Goal: Task Accomplishment & Management: Use online tool/utility

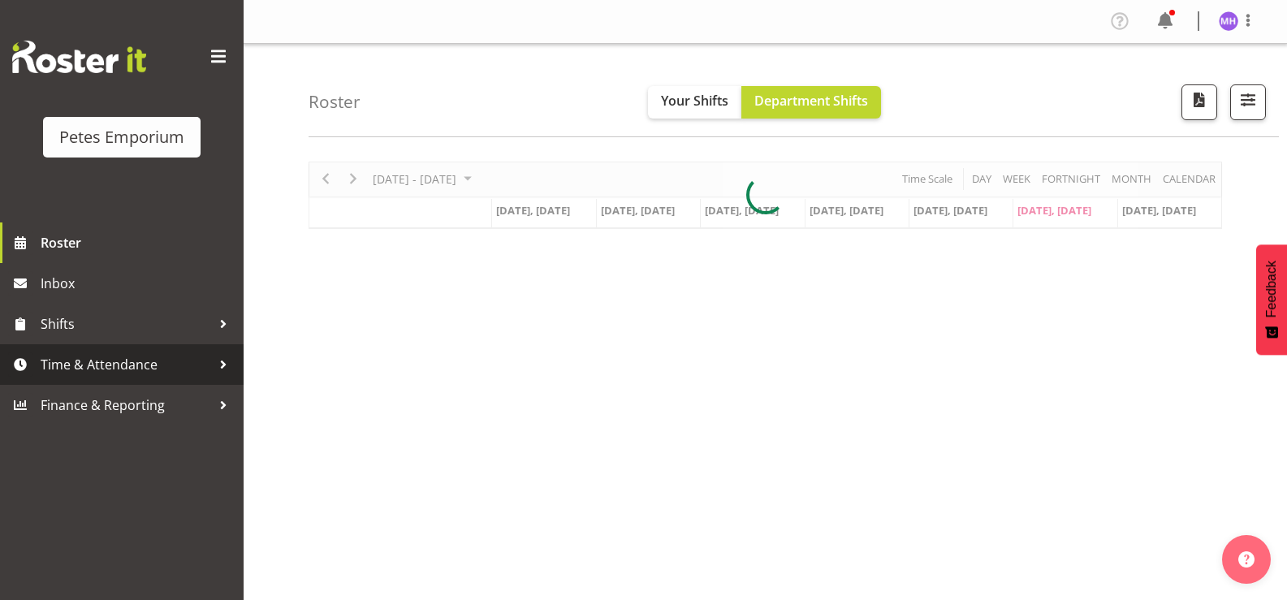
click at [124, 365] on span "Time & Attendance" at bounding box center [126, 364] width 171 height 24
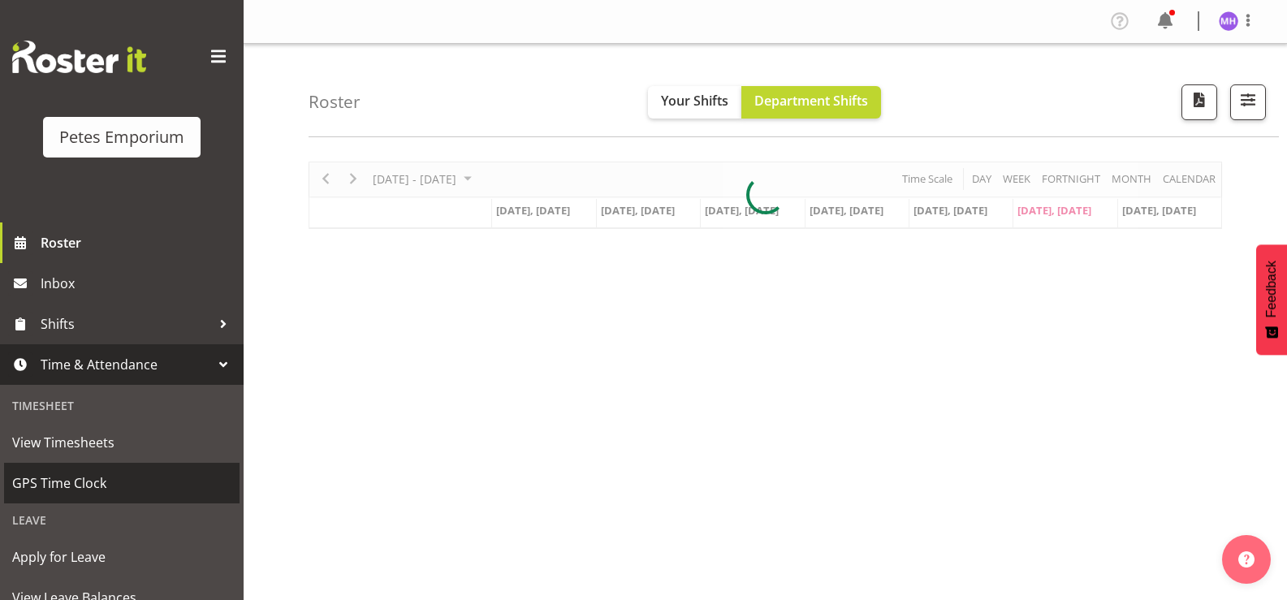
click at [74, 495] on span "GPS Time Clock" at bounding box center [121, 483] width 219 height 24
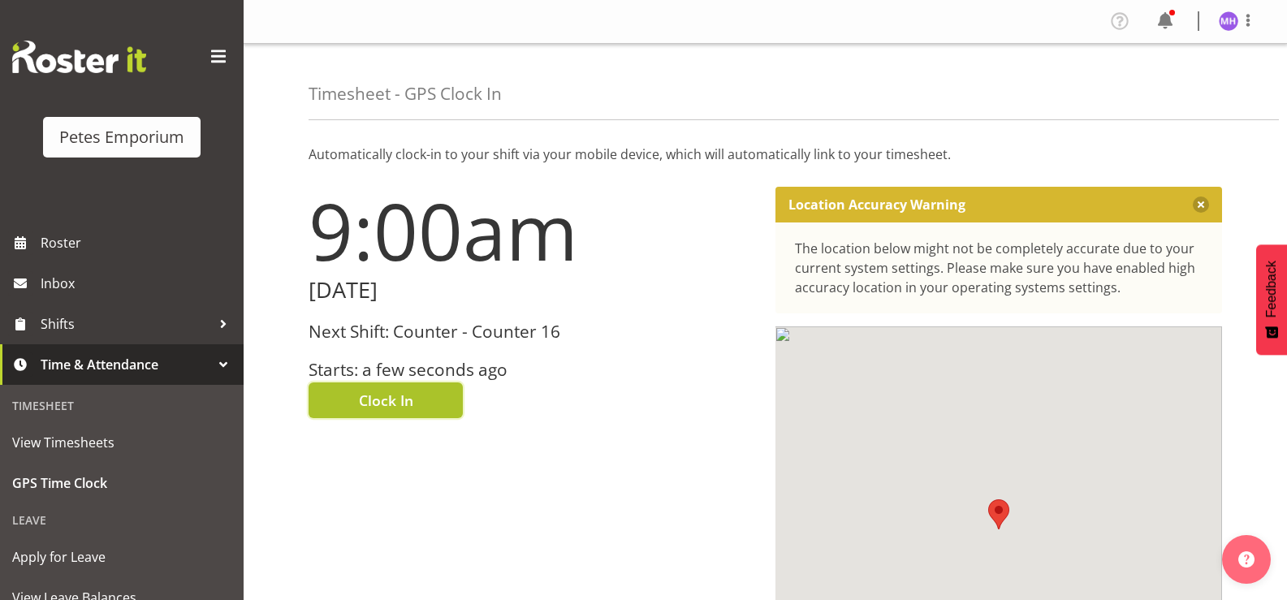
click at [349, 403] on button "Clock In" at bounding box center [386, 401] width 154 height 36
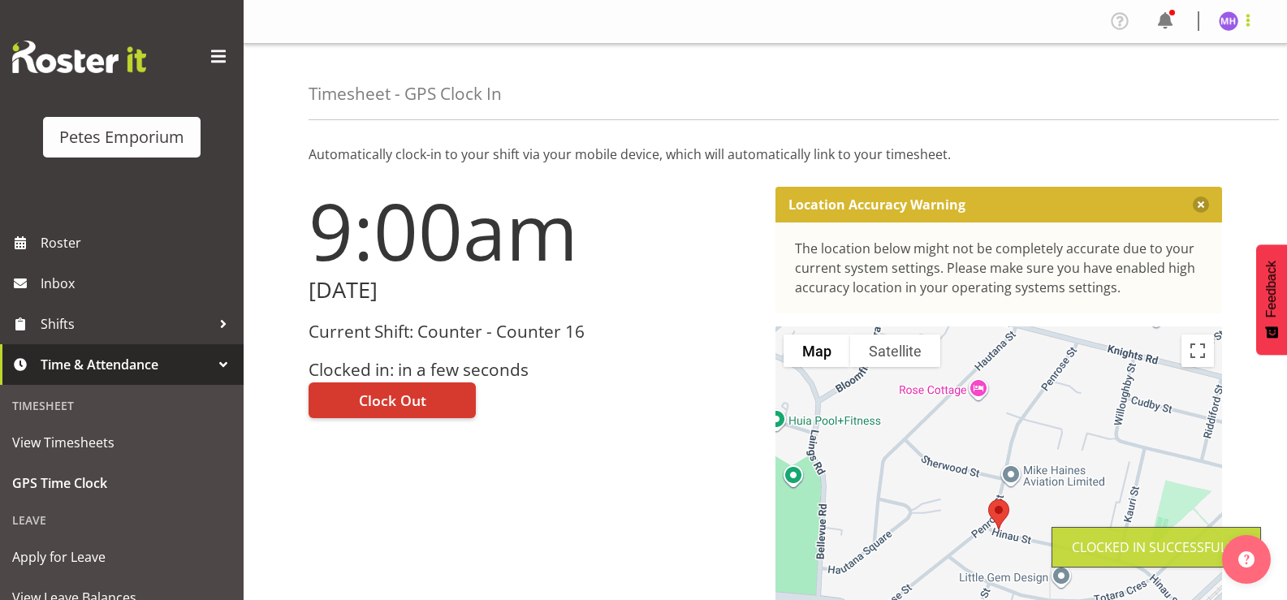
drag, startPoint x: 1257, startPoint y: 16, endPoint x: 1227, endPoint y: 75, distance: 65.7
click at [1257, 18] on span at bounding box center [1248, 20] width 19 height 19
click at [1207, 95] on link "Log Out" at bounding box center [1180, 85] width 156 height 29
